Goal: Subscribe to service/newsletter

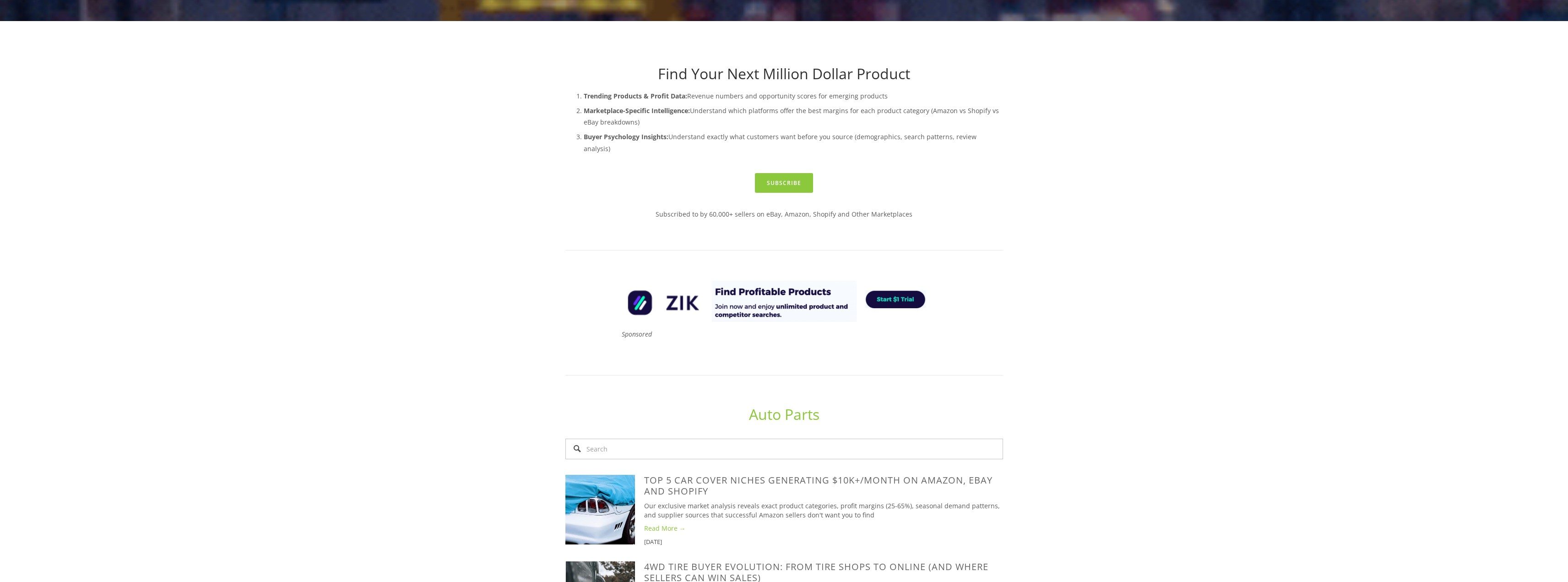
scroll to position [123, 0]
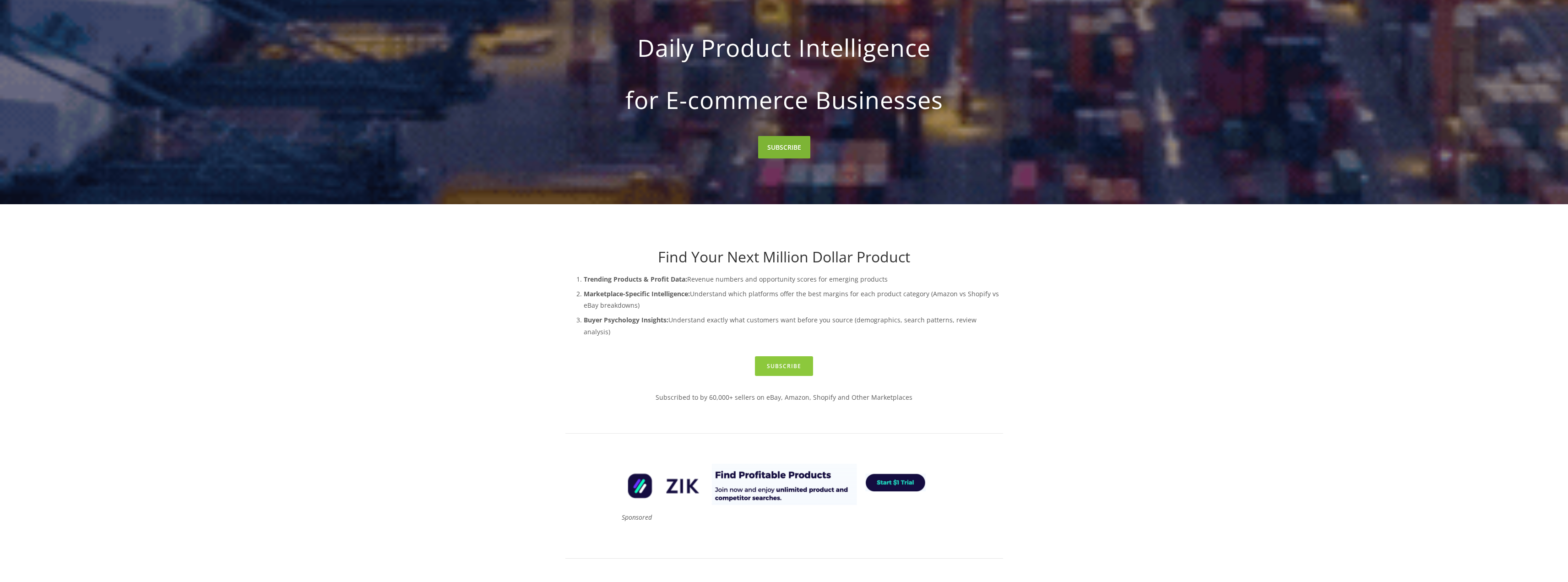
click at [778, 155] on link "SUBSCRIBE" at bounding box center [784, 148] width 52 height 22
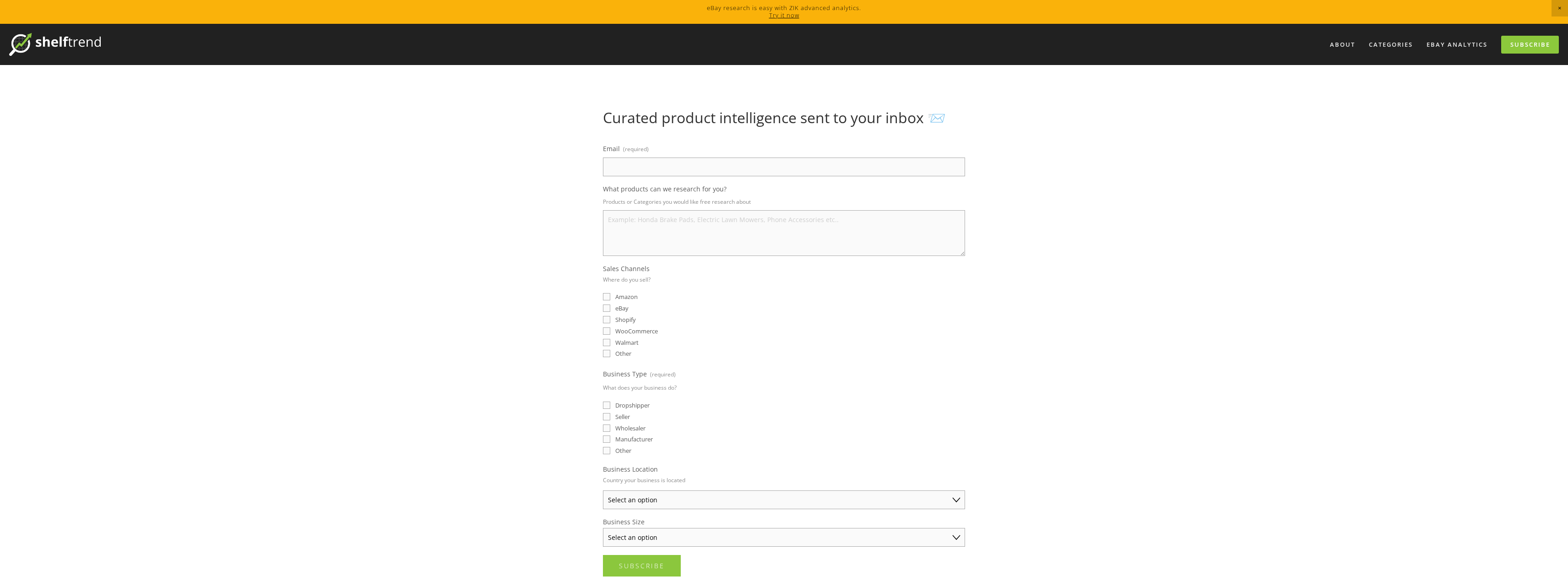
click at [725, 174] on input "Email (required)" at bounding box center [784, 167] width 362 height 19
